Goal: Find specific page/section: Find specific page/section

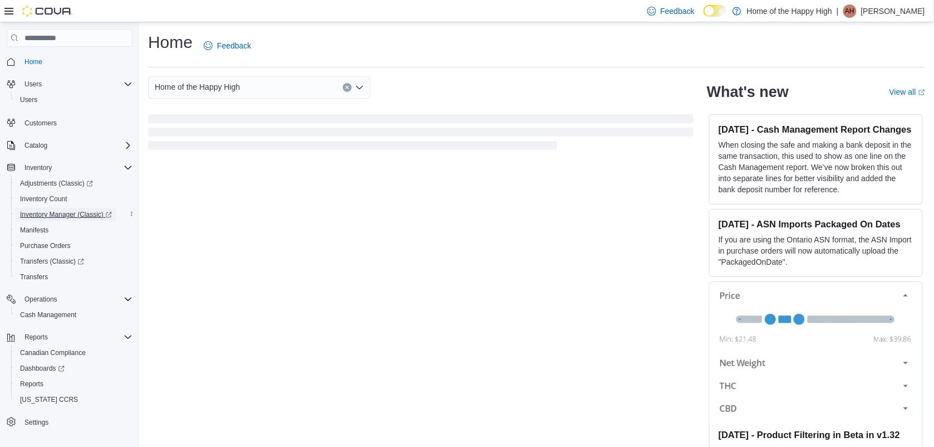
click at [55, 213] on span "Inventory Manager (Classic)" at bounding box center [66, 214] width 92 height 9
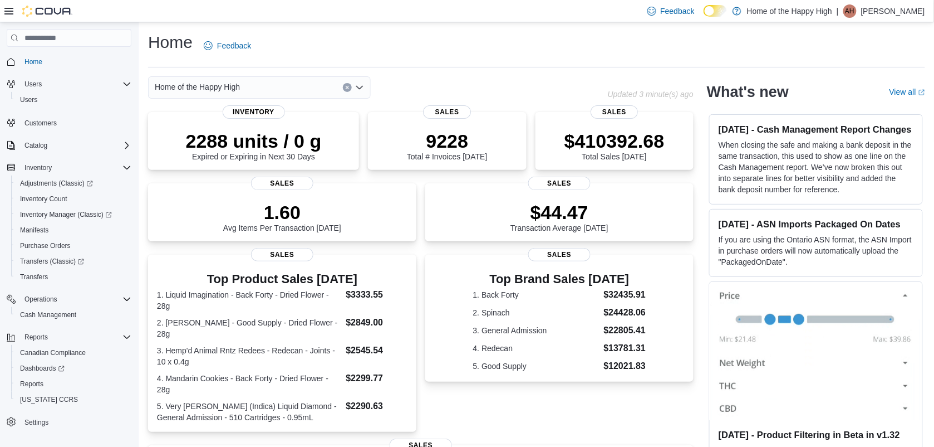
click at [900, 12] on p "[PERSON_NAME]" at bounding box center [893, 10] width 64 height 13
click at [857, 104] on span "Sign Out" at bounding box center [854, 106] width 30 height 11
